Goal: Task Accomplishment & Management: Manage account settings

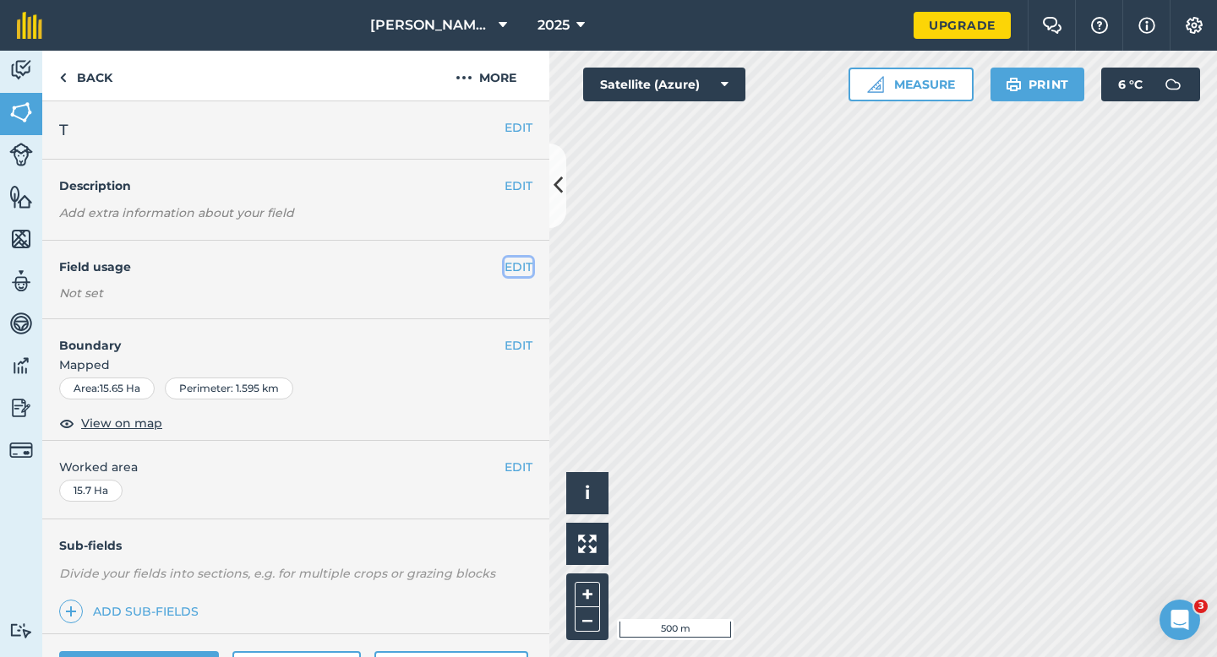
click at [509, 266] on button "EDIT" at bounding box center [518, 267] width 28 height 19
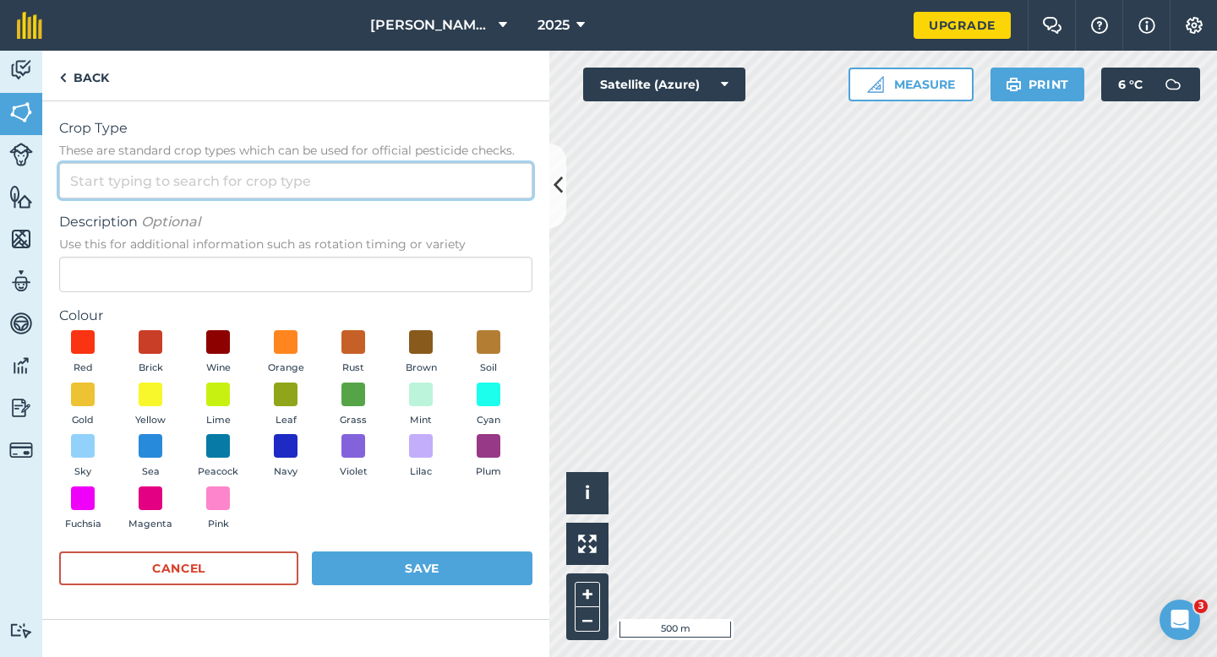
click at [482, 189] on input "Crop Type These are standard crop types which can be used for official pesticid…" at bounding box center [295, 180] width 473 height 35
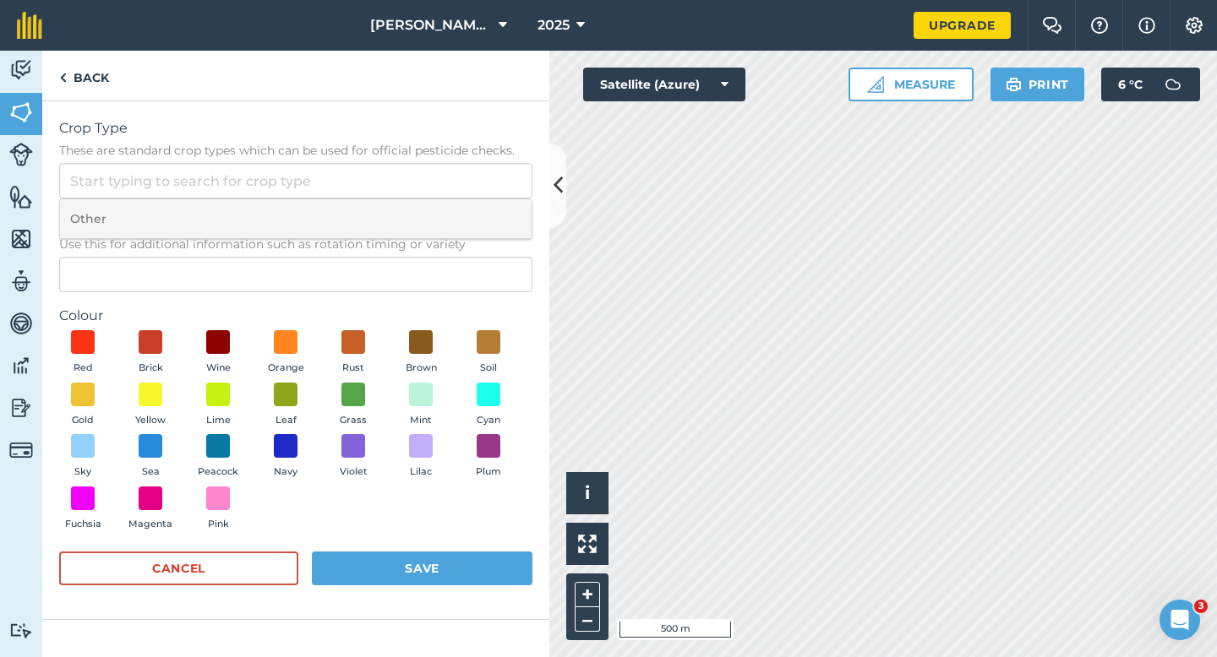
click at [482, 211] on li "Other" at bounding box center [295, 219] width 471 height 40
type input "Other"
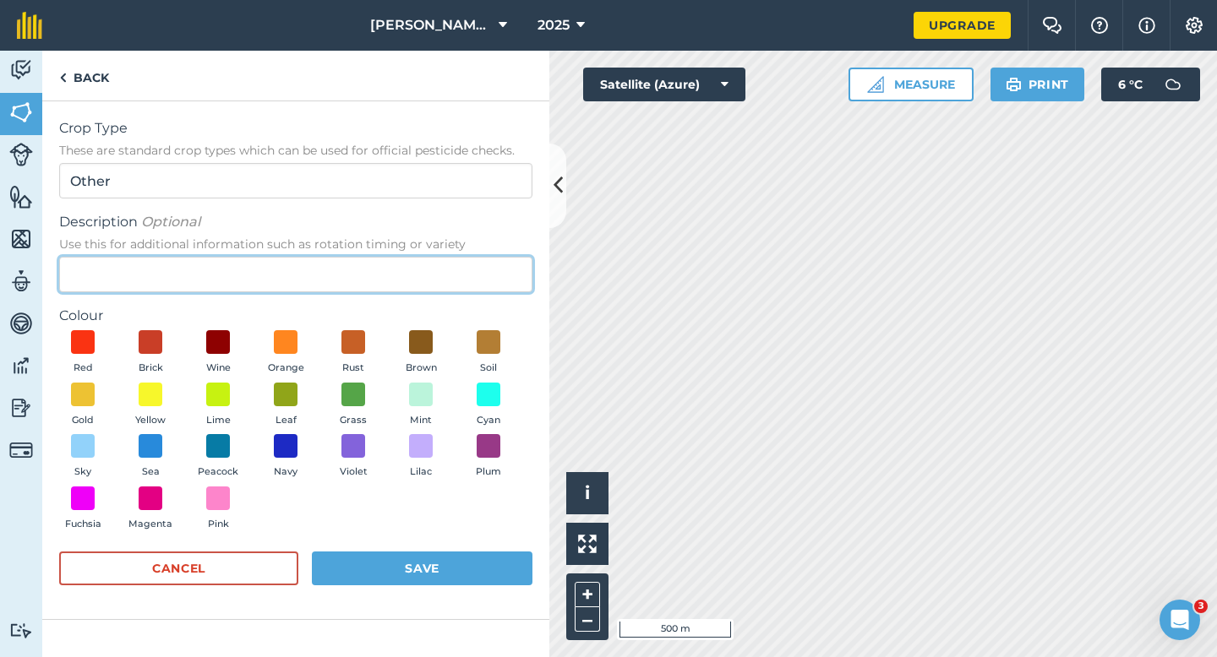
click at [468, 264] on input "Description Optional Use this for additional information such as rotation timin…" at bounding box center [295, 274] width 473 height 35
type input "Watties Peas"
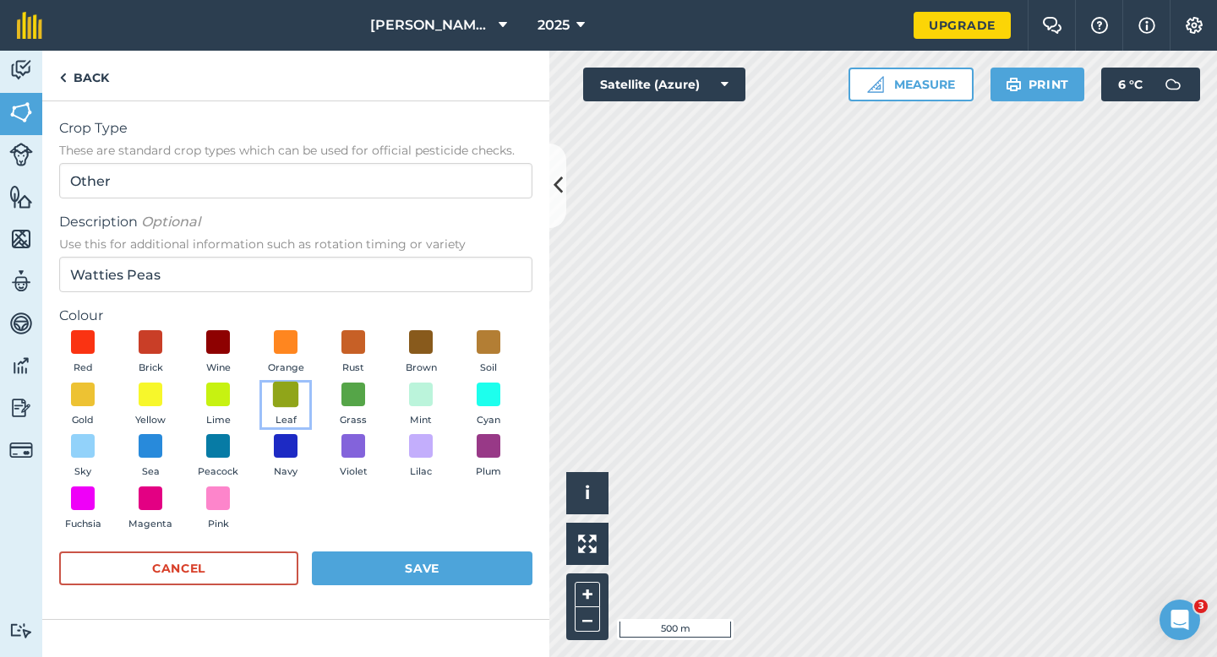
click at [274, 390] on span at bounding box center [286, 394] width 26 height 26
click at [400, 553] on button "Save" at bounding box center [422, 569] width 221 height 34
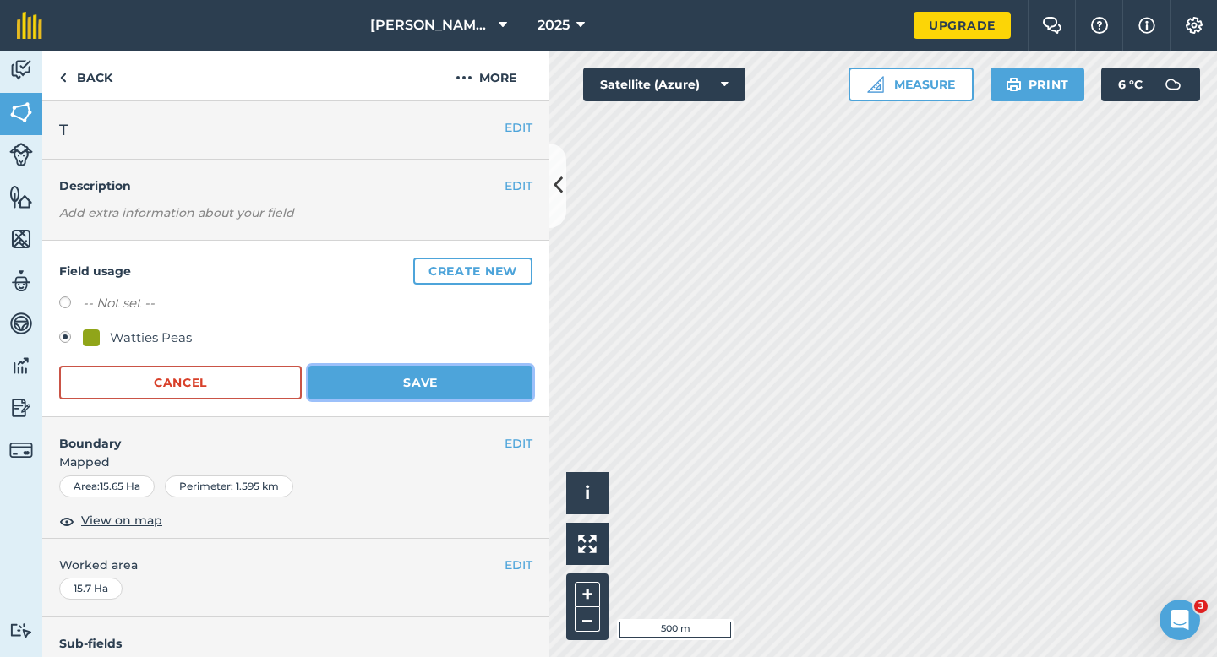
click at [478, 384] on button "Save" at bounding box center [420, 383] width 224 height 34
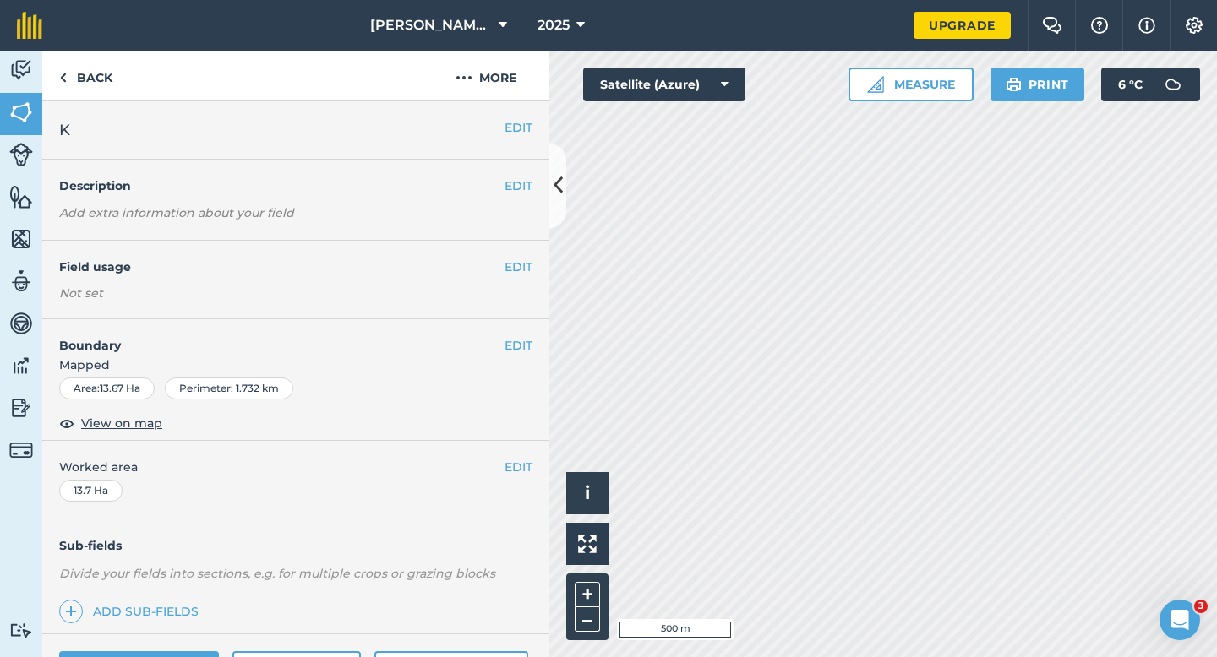
click at [518, 248] on div "EDIT Field usage Not set" at bounding box center [295, 280] width 507 height 79
click at [518, 266] on button "EDIT" at bounding box center [518, 267] width 28 height 19
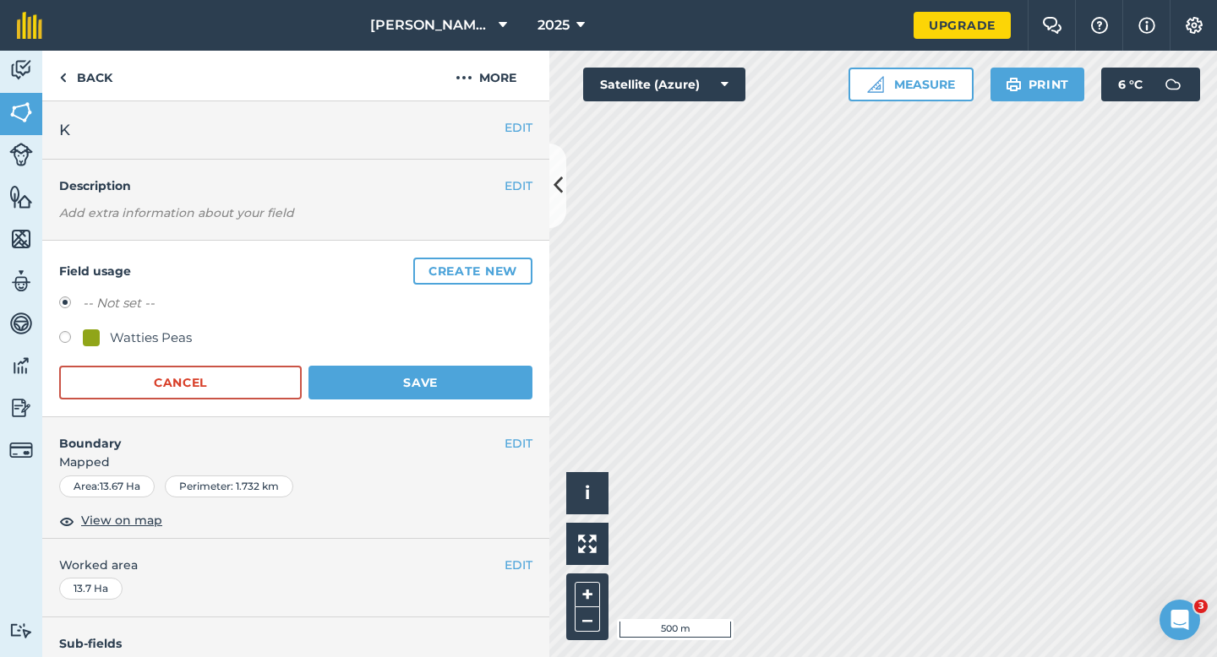
click at [166, 331] on div "Watties Peas" at bounding box center [151, 338] width 82 height 20
radio input "true"
radio input "false"
click at [394, 394] on button "Save" at bounding box center [420, 383] width 224 height 34
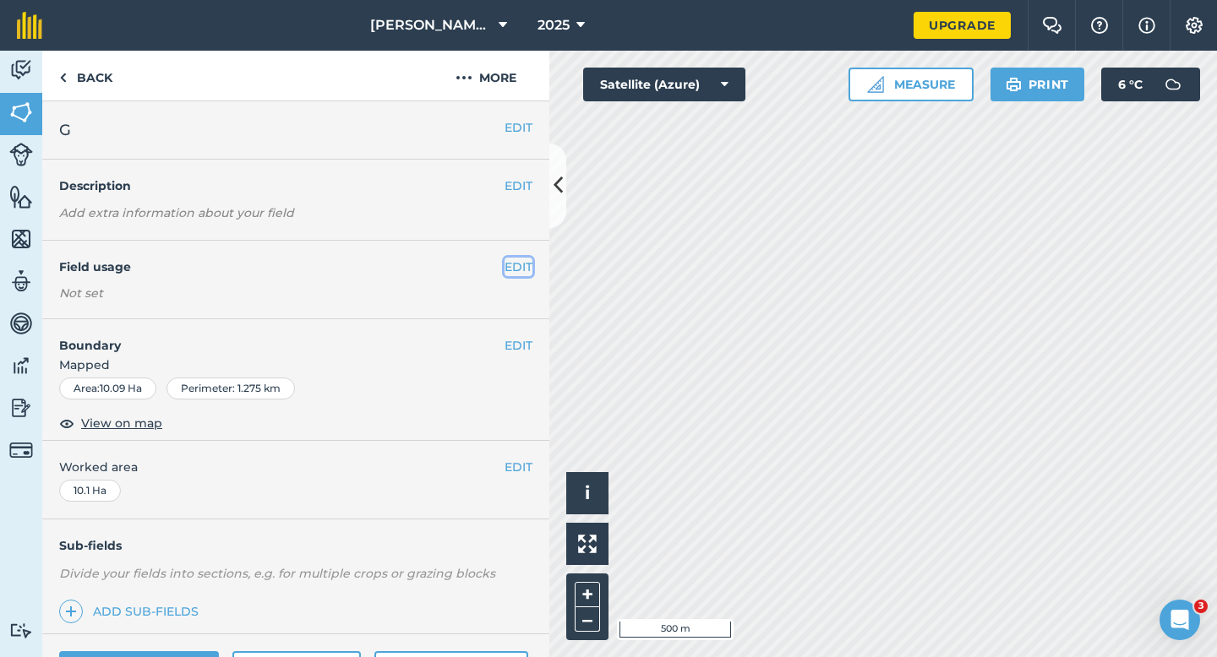
click at [510, 270] on button "EDIT" at bounding box center [518, 267] width 28 height 19
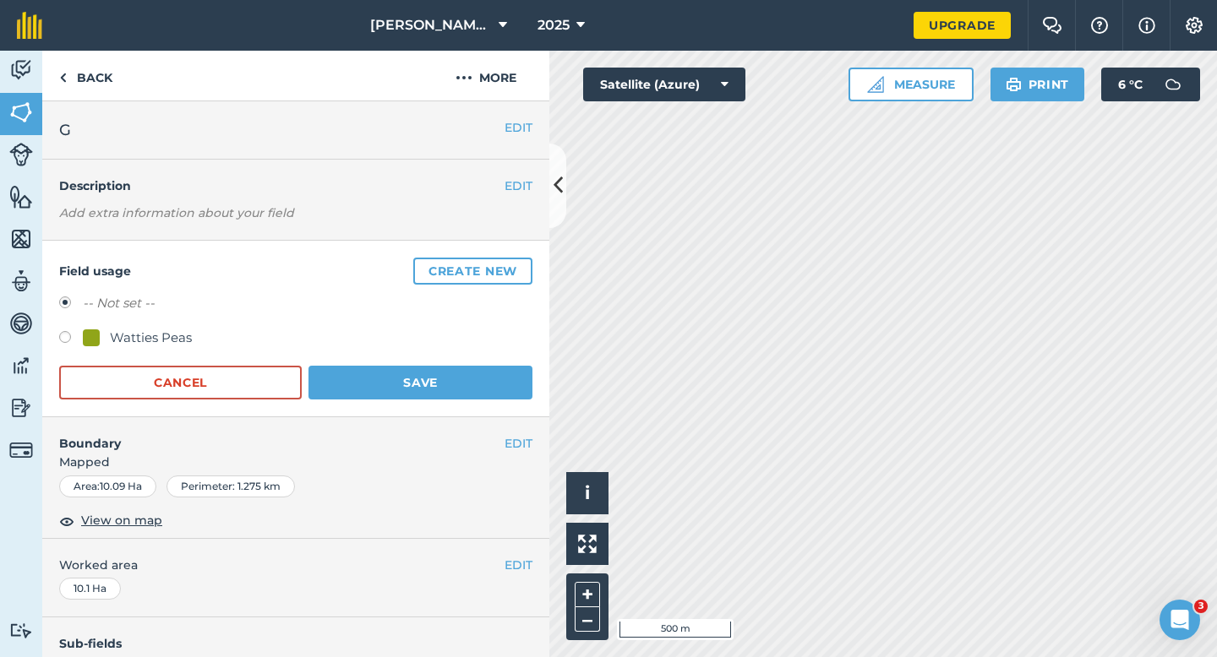
click at [180, 316] on div "-- Not set --" at bounding box center [295, 305] width 473 height 25
click at [180, 335] on div "Watties Peas" at bounding box center [151, 338] width 82 height 20
radio input "true"
radio input "false"
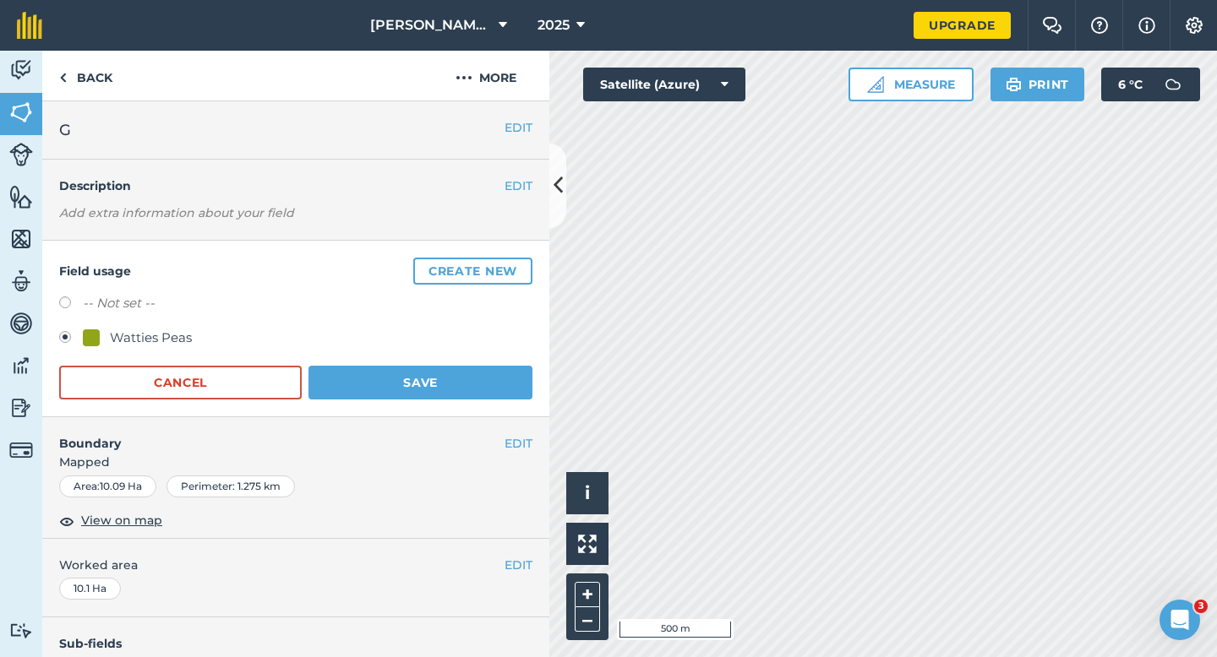
click at [417, 421] on h4 "Boundary" at bounding box center [273, 434] width 462 height 35
click at [424, 400] on div "Field usage Create new -- Not set -- Watties Peas Cancel Save" at bounding box center [295, 329] width 507 height 177
click at [449, 385] on button "Save" at bounding box center [420, 383] width 224 height 34
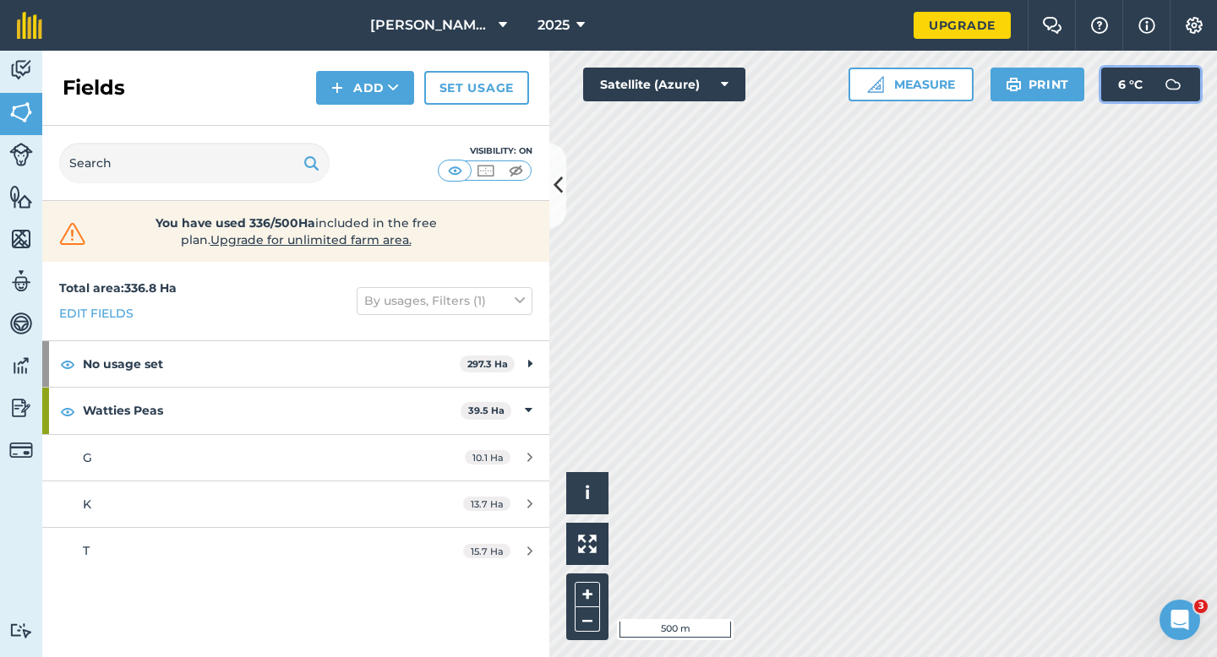
click at [1189, 71] on img at bounding box center [1173, 85] width 34 height 34
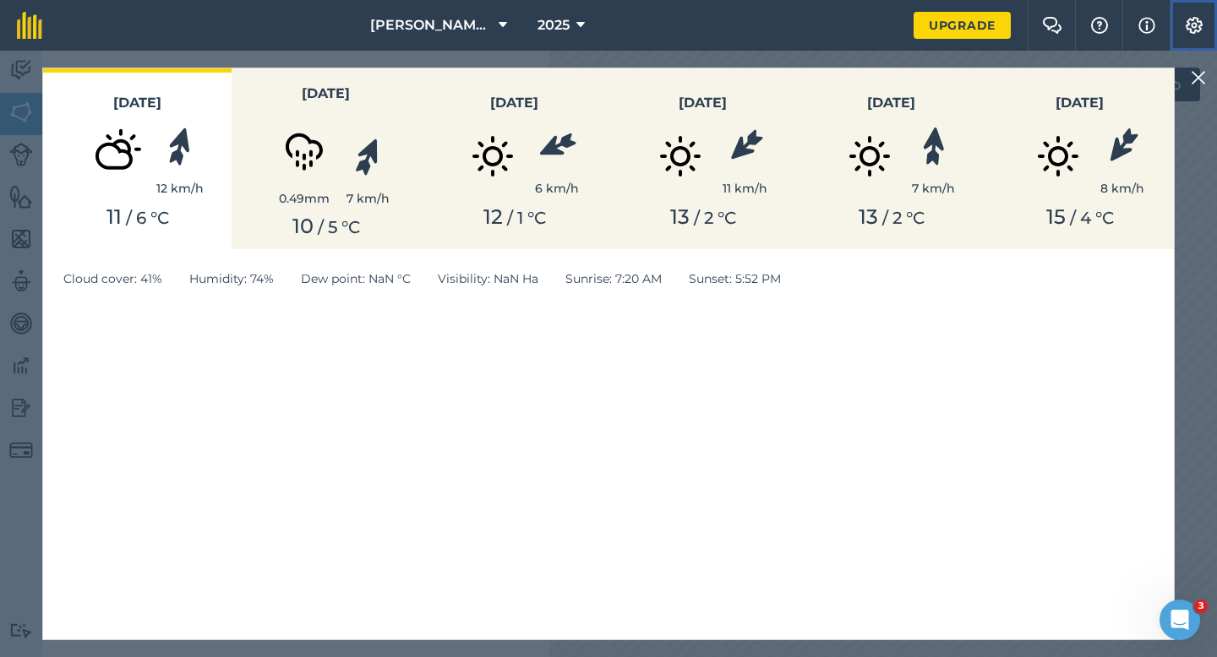
click at [1189, 50] on button "Settings" at bounding box center [1192, 25] width 47 height 51
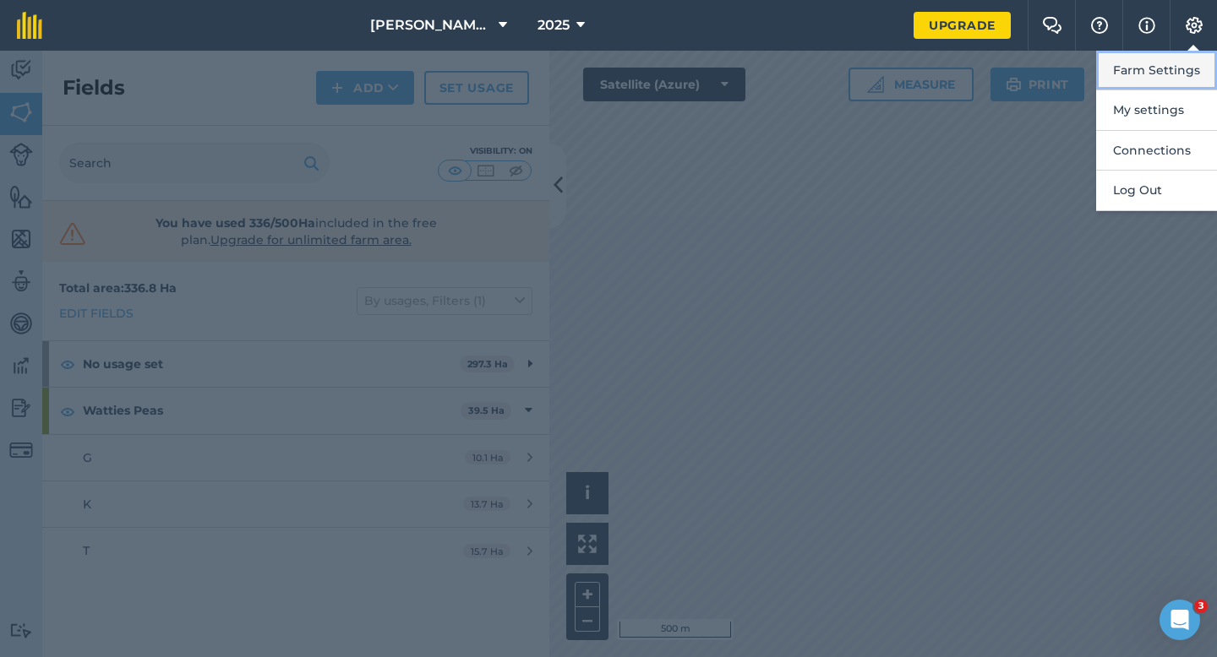
click at [1189, 59] on button "Farm Settings" at bounding box center [1156, 71] width 121 height 40
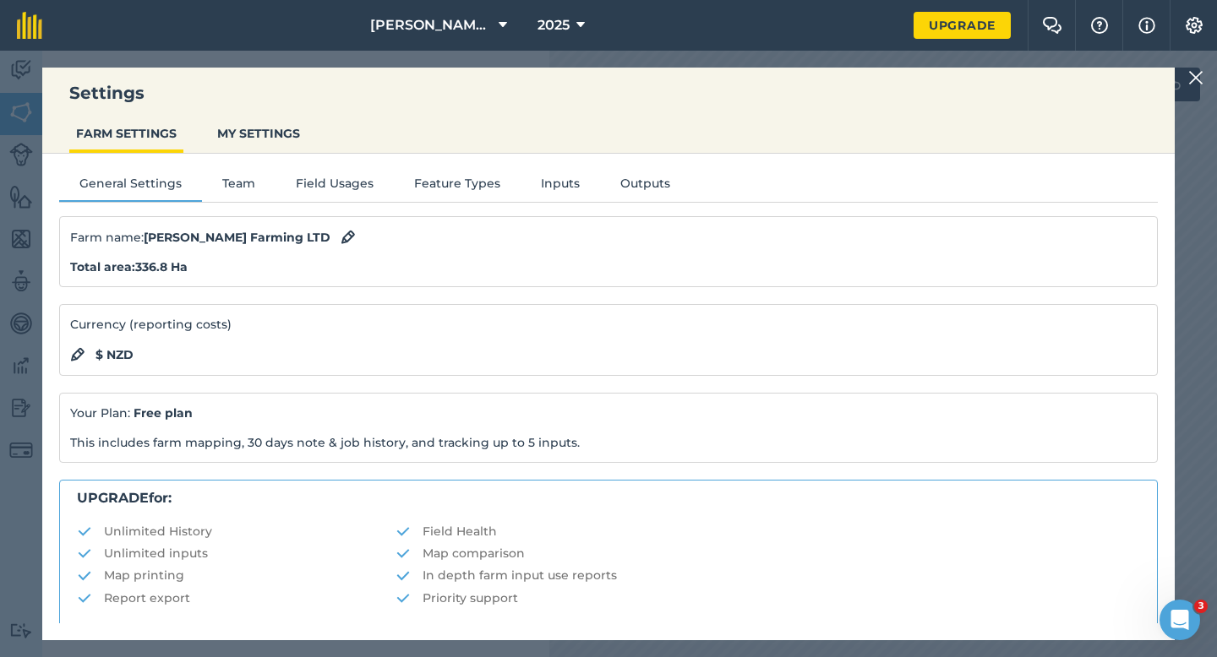
scroll to position [324, 0]
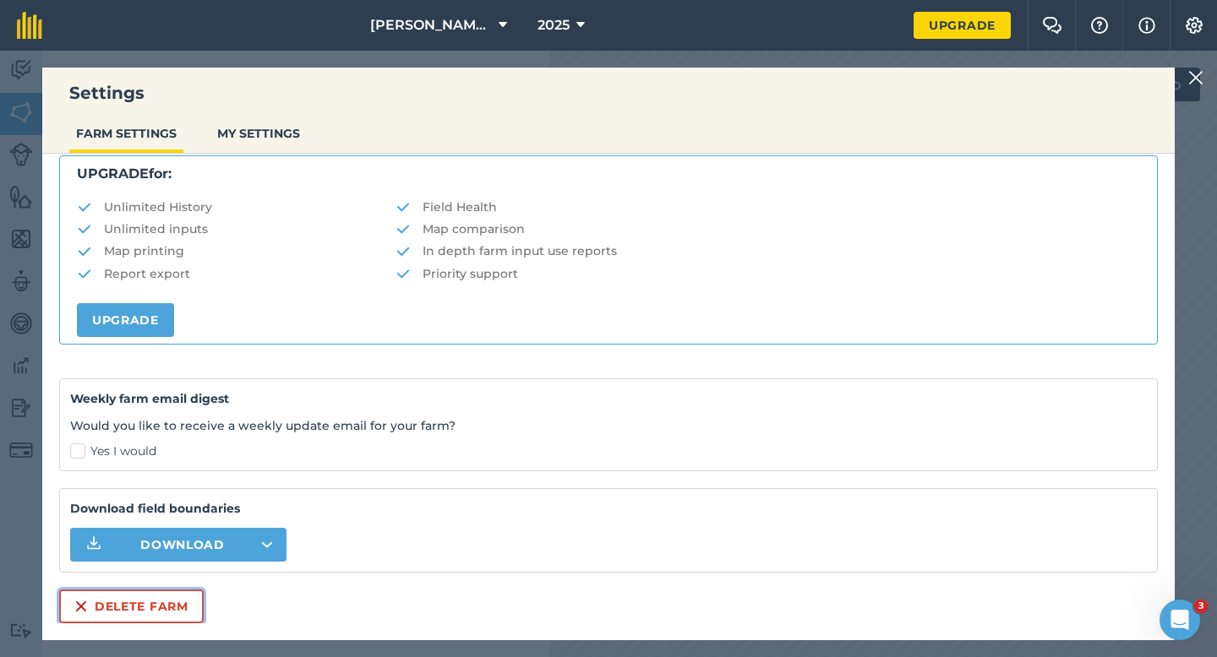
click at [162, 602] on button "Delete farm" at bounding box center [131, 607] width 144 height 34
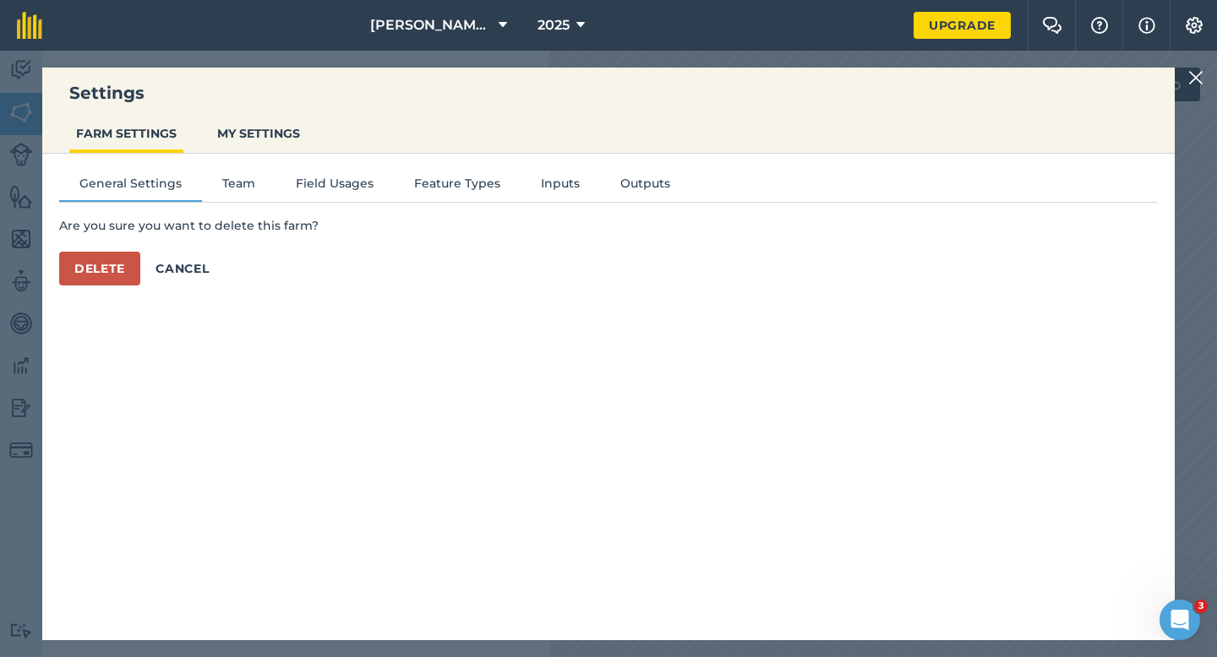
scroll to position [0, 0]
click at [111, 264] on button "Delete" at bounding box center [99, 269] width 81 height 34
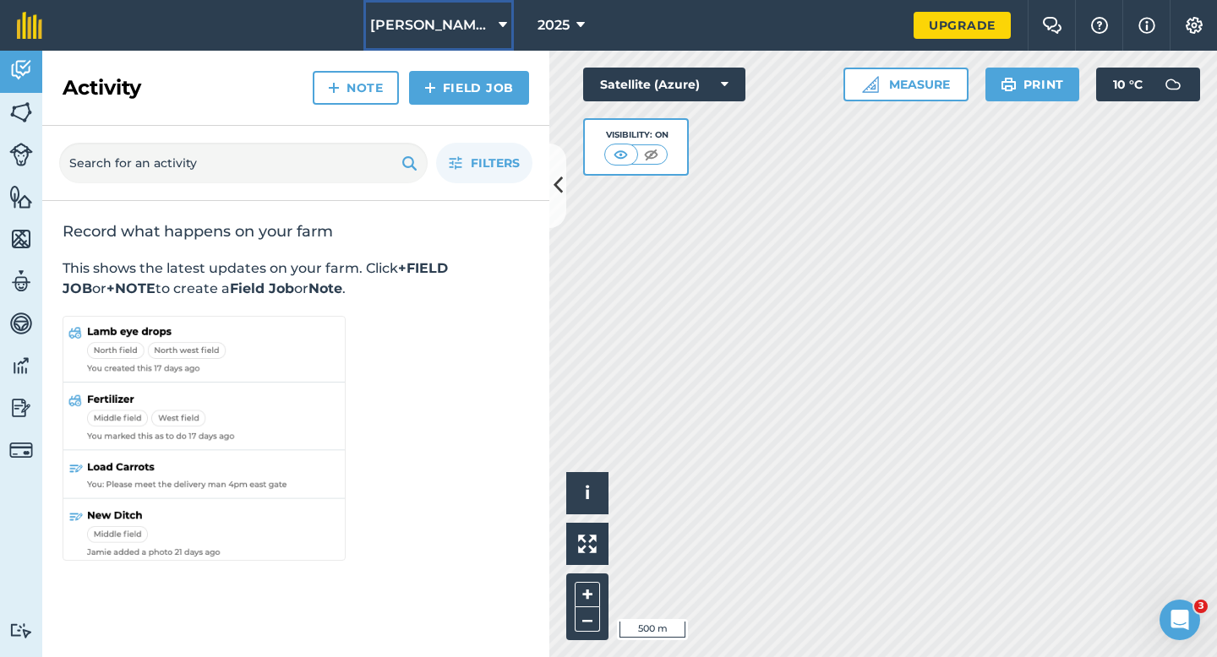
click at [455, 30] on span "[PERSON_NAME] & Sons" at bounding box center [431, 25] width 122 height 20
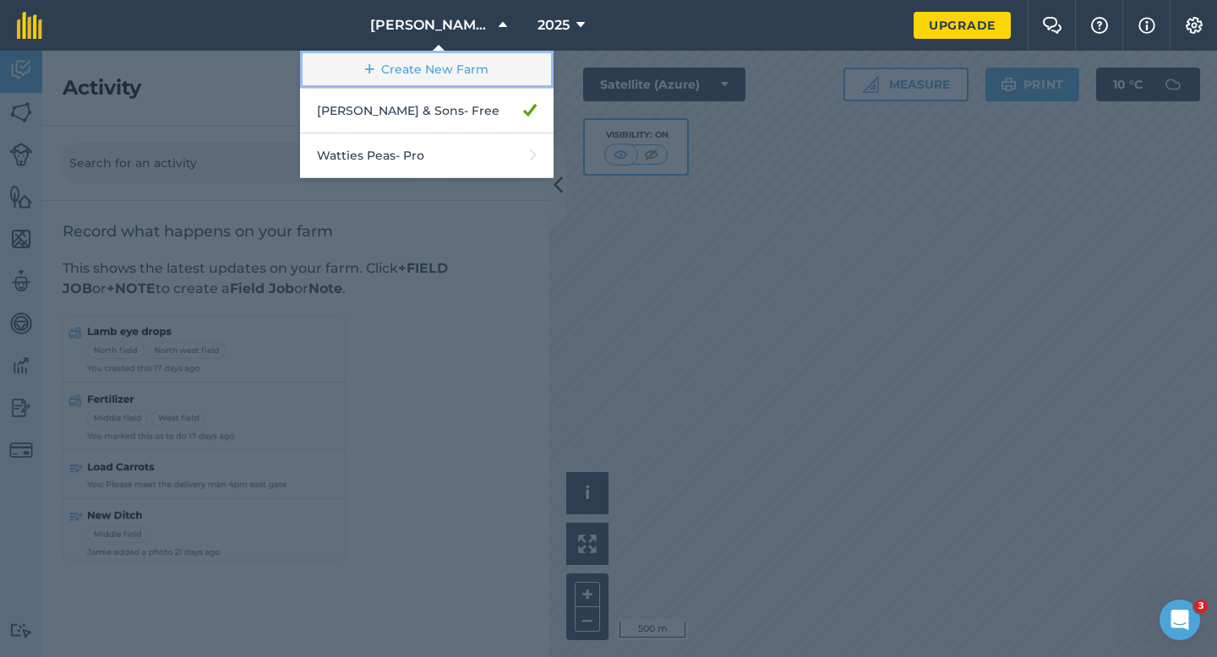
click at [454, 65] on link "Create New Farm" at bounding box center [426, 70] width 253 height 38
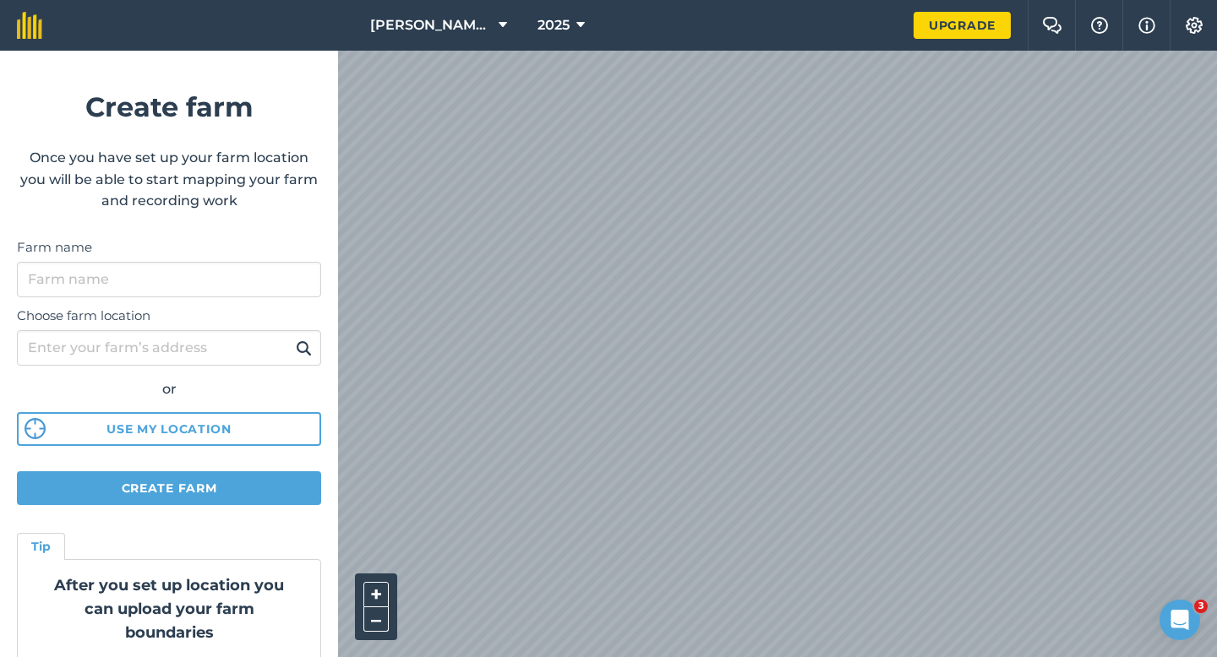
click at [212, 311] on label "Choose farm location" at bounding box center [169, 316] width 304 height 20
click at [212, 330] on input "Choose farm location" at bounding box center [169, 347] width 304 height 35
click at [212, 286] on input "Farm name" at bounding box center [169, 279] width 304 height 35
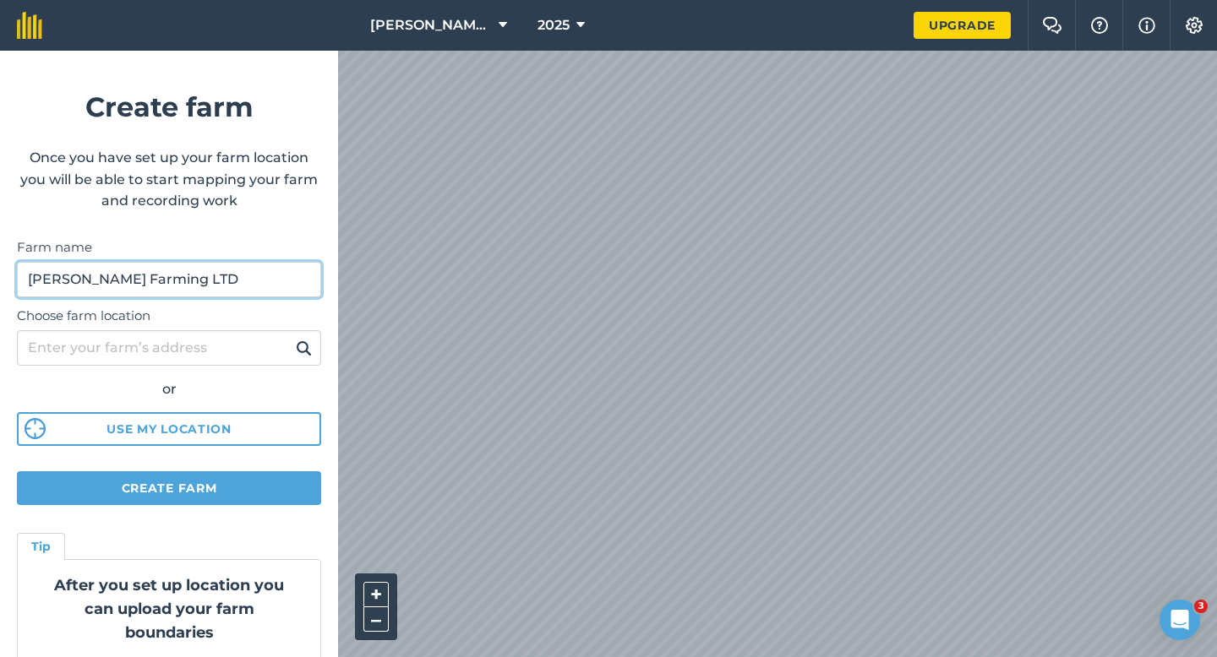
type input "[PERSON_NAME] Farming LTD"
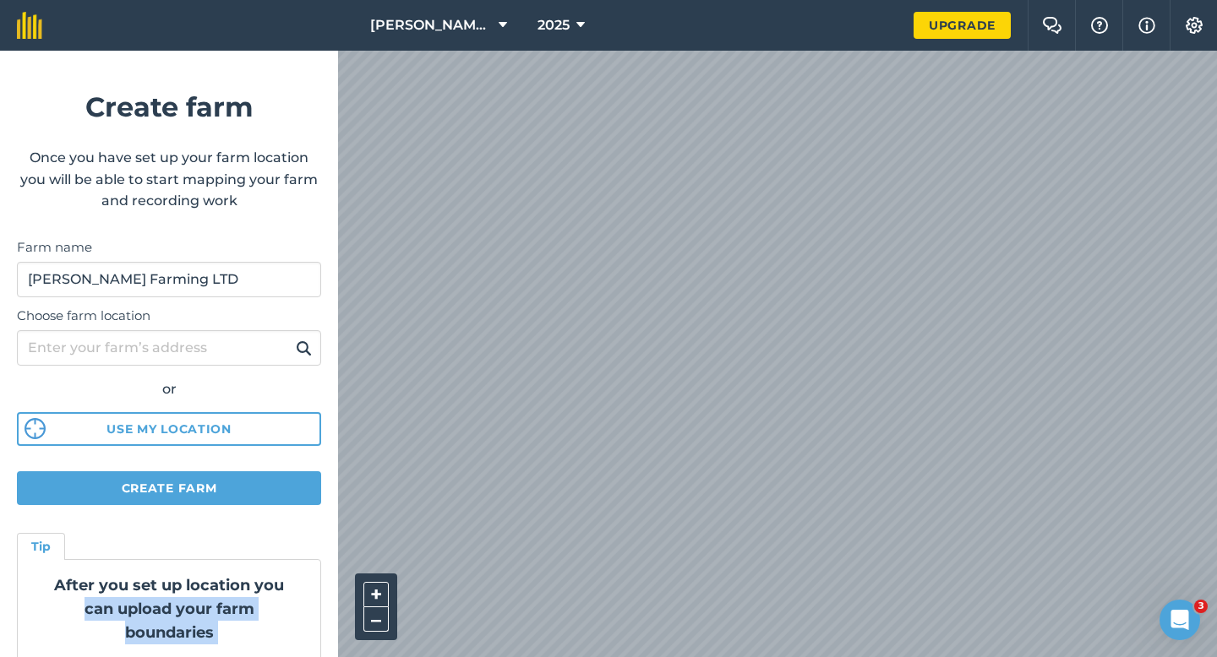
click at [346, 51] on div "[PERSON_NAME] & Sons 2025 Upgrade Farm Chat Help Info Settings Create farm Once…" at bounding box center [608, 25] width 1217 height 51
click at [284, 553] on div "Tip After you set up location you can upload your farm boundaries Just go to Se…" at bounding box center [169, 614] width 304 height 165
click at [238, 51] on div "[PERSON_NAME] & Sons 2025 Upgrade Farm Chat Help Info Settings Create farm Once…" at bounding box center [608, 25] width 1217 height 51
click at [673, 24] on div "[PERSON_NAME] & Sons 2025 Upgrade Farm Chat Help Info Settings Create farm Once…" at bounding box center [608, 25] width 1217 height 51
click at [319, 51] on div "[PERSON_NAME] & Sons 2025 Upgrade Farm Chat Help Info Settings Create farm Once…" at bounding box center [608, 25] width 1217 height 51
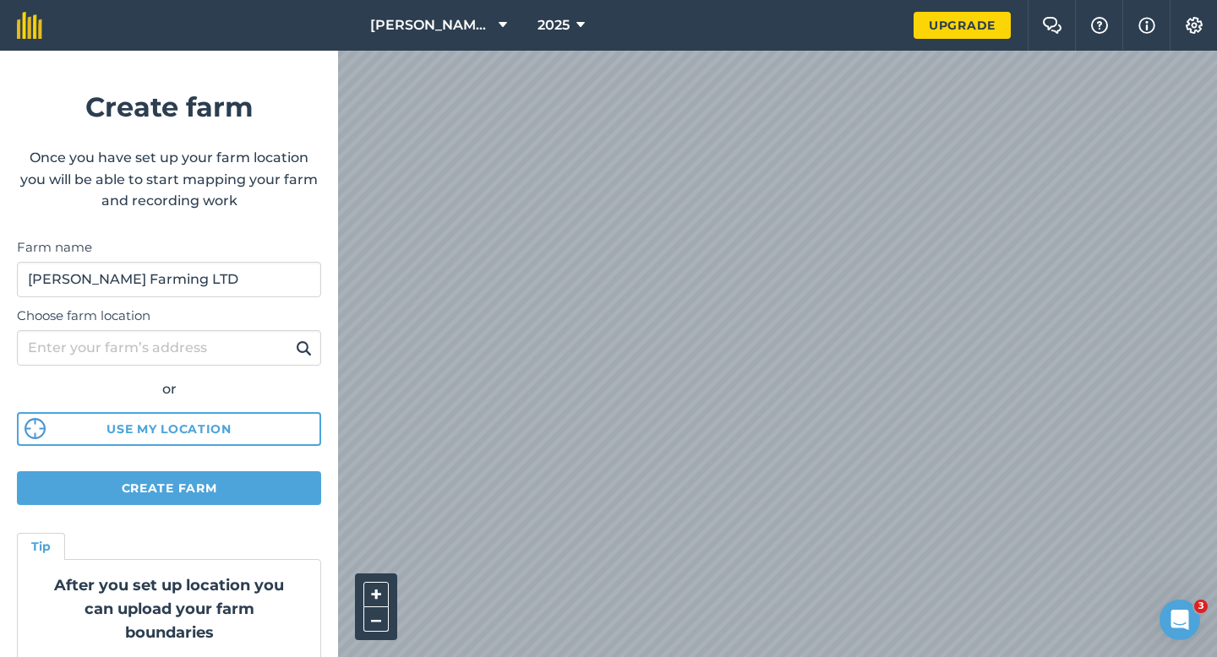
click at [366, 656] on div "+ – Satellite (Azure)" at bounding box center [777, 354] width 879 height 607
click at [471, 376] on div "+ – Satellite (Azure)" at bounding box center [777, 354] width 879 height 607
drag, startPoint x: 462, startPoint y: 656, endPoint x: 330, endPoint y: 326, distance: 356.0
click at [331, 51] on div "[PERSON_NAME] & Sons 2025 Upgrade Farm Chat Help Info Settings Create farm Once…" at bounding box center [608, 25] width 1217 height 51
click at [297, 51] on div "[PERSON_NAME] & Sons 2025 Upgrade Farm Chat Help Info Settings Create farm Once…" at bounding box center [608, 25] width 1217 height 51
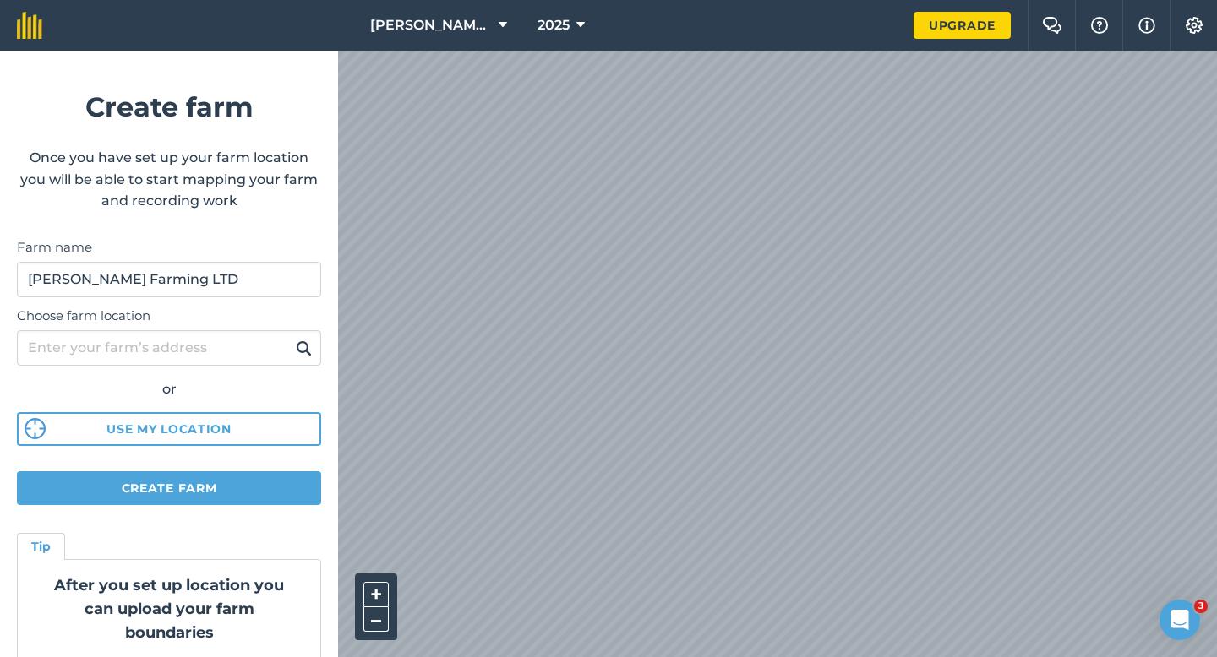
click at [749, 45] on div "[PERSON_NAME] & Sons 2025 Upgrade Farm Chat Help Info Settings Create farm Once…" at bounding box center [608, 25] width 1217 height 51
click at [740, 49] on div "[PERSON_NAME] & Sons 2025 Upgrade Farm Chat Help Info Settings Create farm Once…" at bounding box center [608, 25] width 1217 height 51
drag, startPoint x: 1172, startPoint y: 635, endPoint x: 667, endPoint y: 311, distance: 600.0
click html
